Goal: Obtain resource: Download file/media

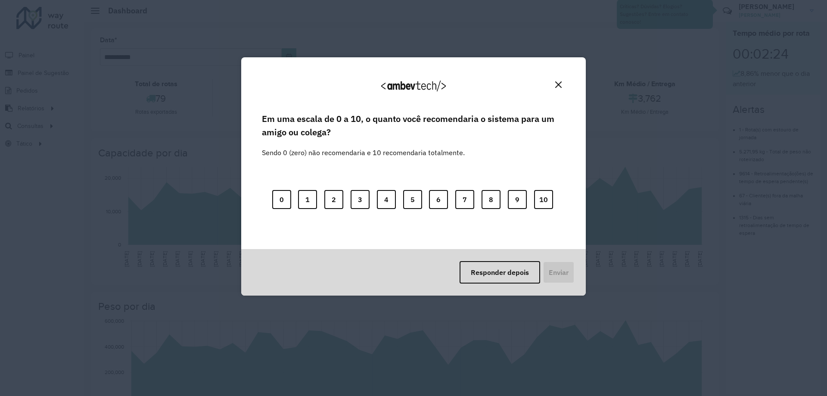
click at [559, 83] on img "Close" at bounding box center [558, 84] width 6 height 6
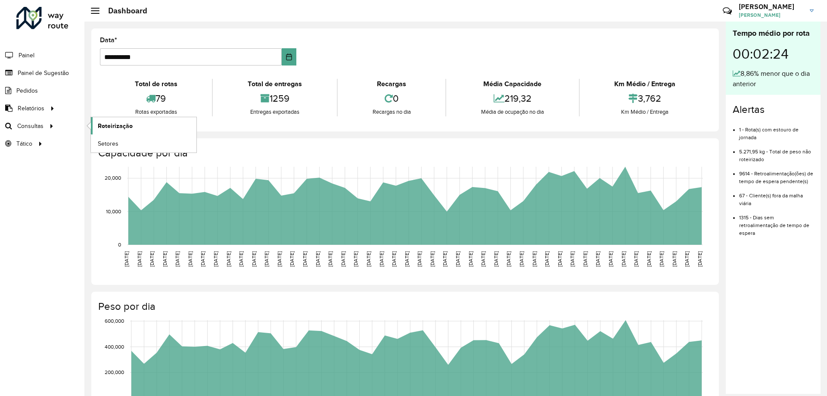
click at [116, 123] on span "Roteirização" at bounding box center [115, 125] width 35 height 9
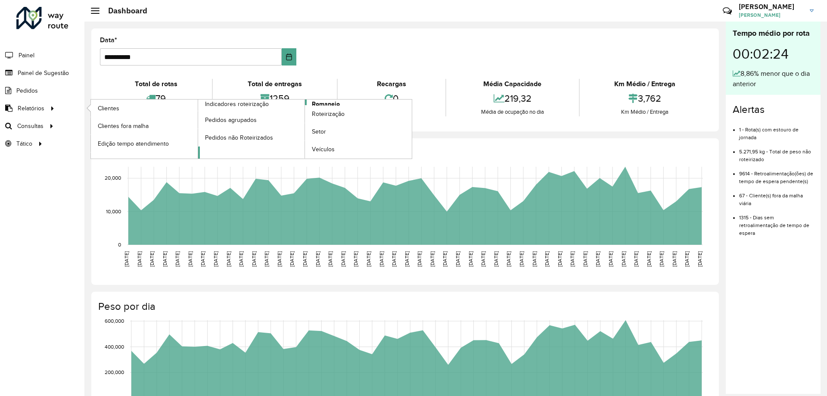
click at [319, 102] on span "Romaneio" at bounding box center [326, 104] width 28 height 9
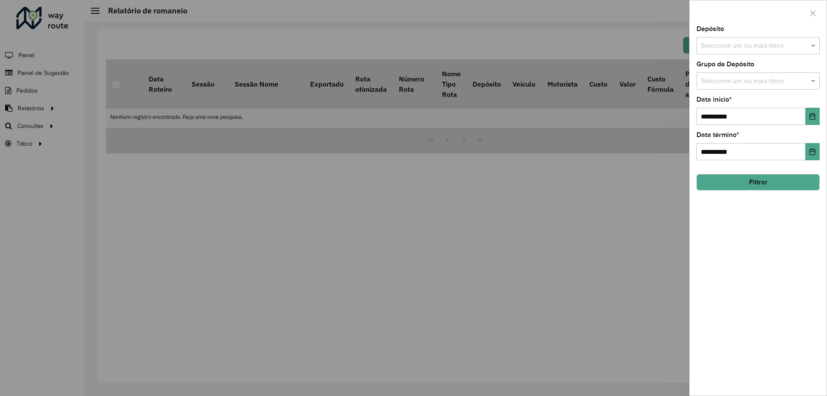
click at [758, 49] on input "text" at bounding box center [754, 46] width 110 height 10
click at [734, 92] on div "CDD Santa Luzia" at bounding box center [758, 88] width 122 height 15
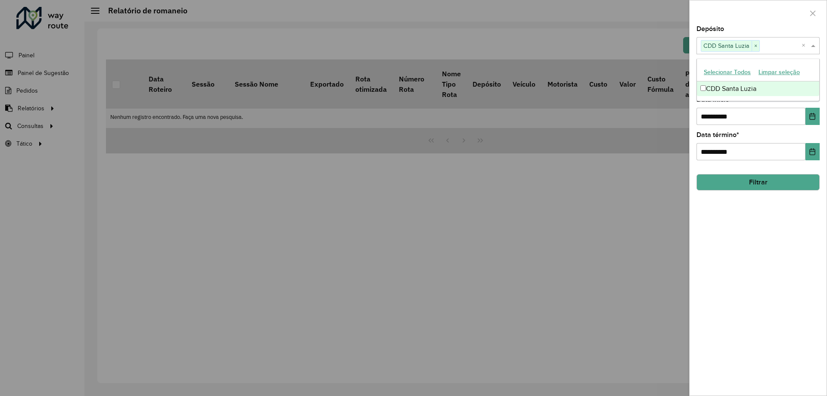
click at [747, 25] on div at bounding box center [758, 12] width 137 height 25
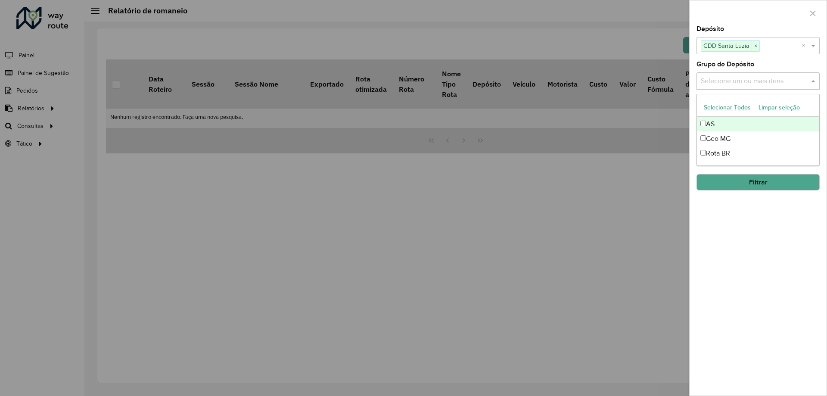
click at [751, 74] on div "Selecione um ou mais itens" at bounding box center [758, 80] width 123 height 17
click at [728, 134] on div "Geo MG" at bounding box center [758, 138] width 122 height 15
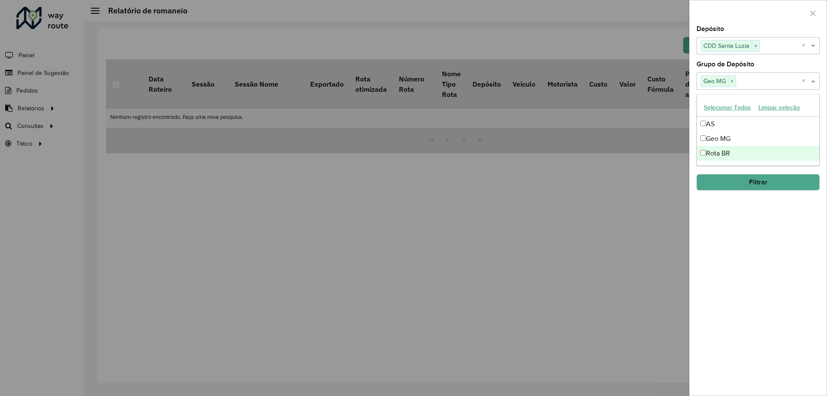
click at [783, 237] on div "**********" at bounding box center [758, 211] width 137 height 370
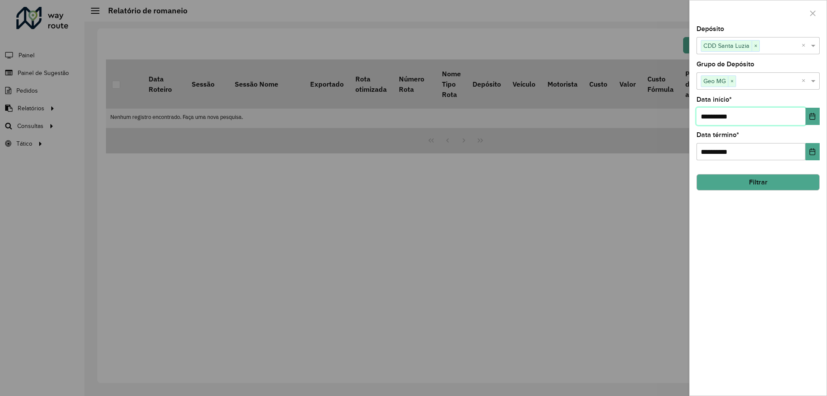
click at [728, 118] on input "**********" at bounding box center [751, 116] width 109 height 17
click at [749, 183] on button "Filtrar" at bounding box center [758, 182] width 123 height 16
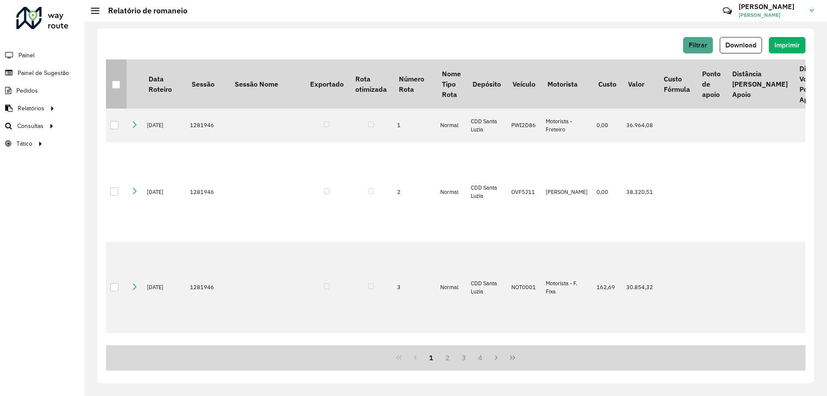
click at [116, 83] on div at bounding box center [116, 85] width 8 height 8
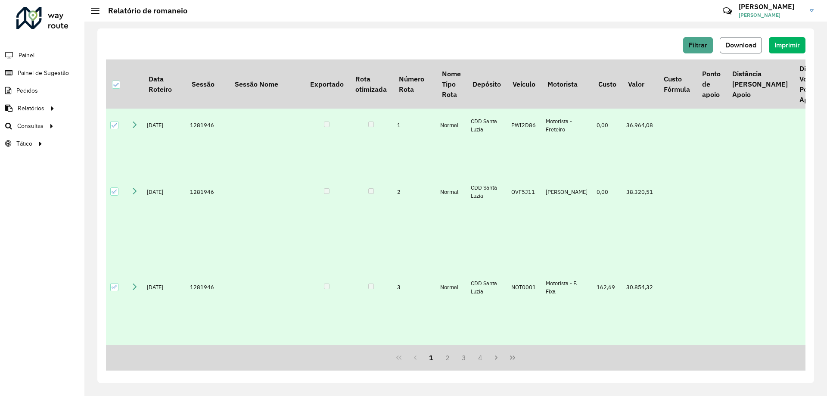
click at [754, 44] on span "Download" at bounding box center [740, 44] width 31 height 7
